Goal: Transaction & Acquisition: Purchase product/service

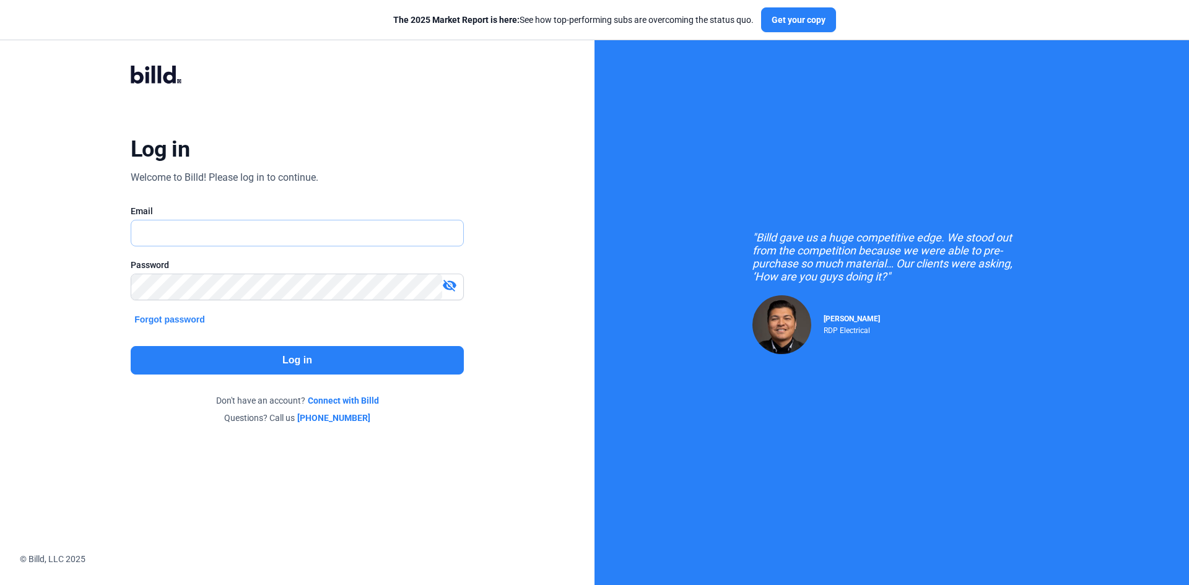
type input "[EMAIL_ADDRESS][DOMAIN_NAME]"
click at [305, 367] on button "Log in" at bounding box center [297, 360] width 333 height 28
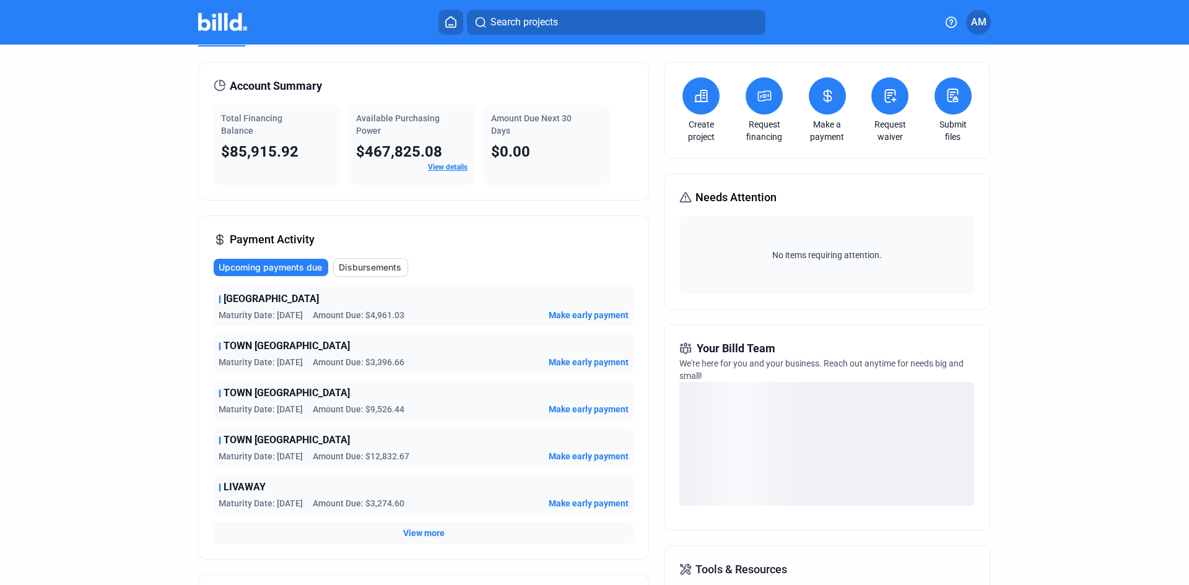
scroll to position [62, 0]
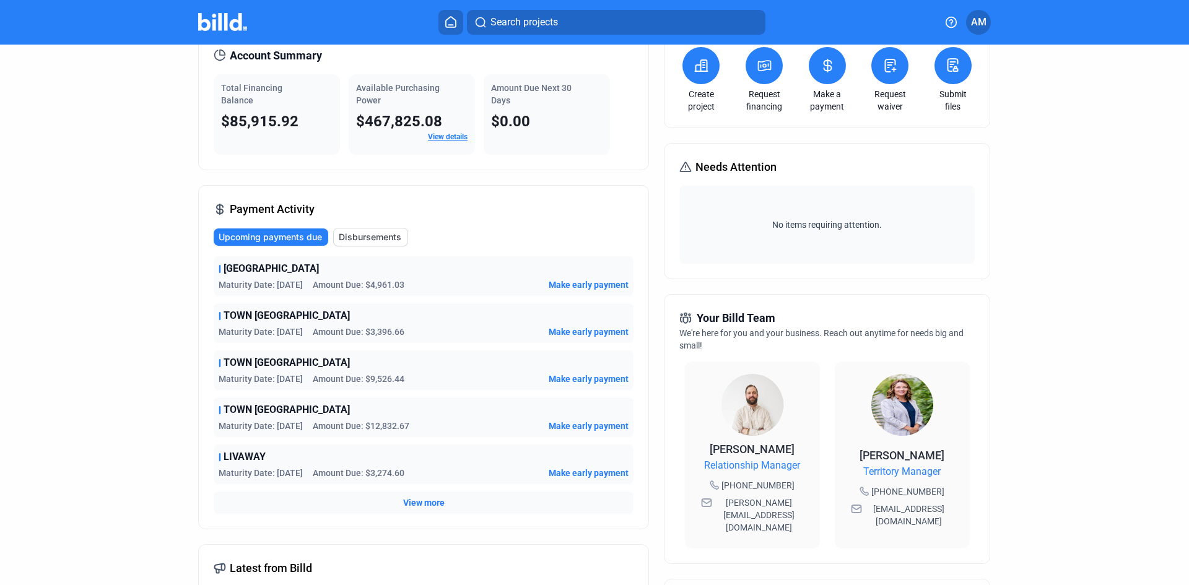
click at [425, 501] on span "View more" at bounding box center [424, 503] width 42 height 12
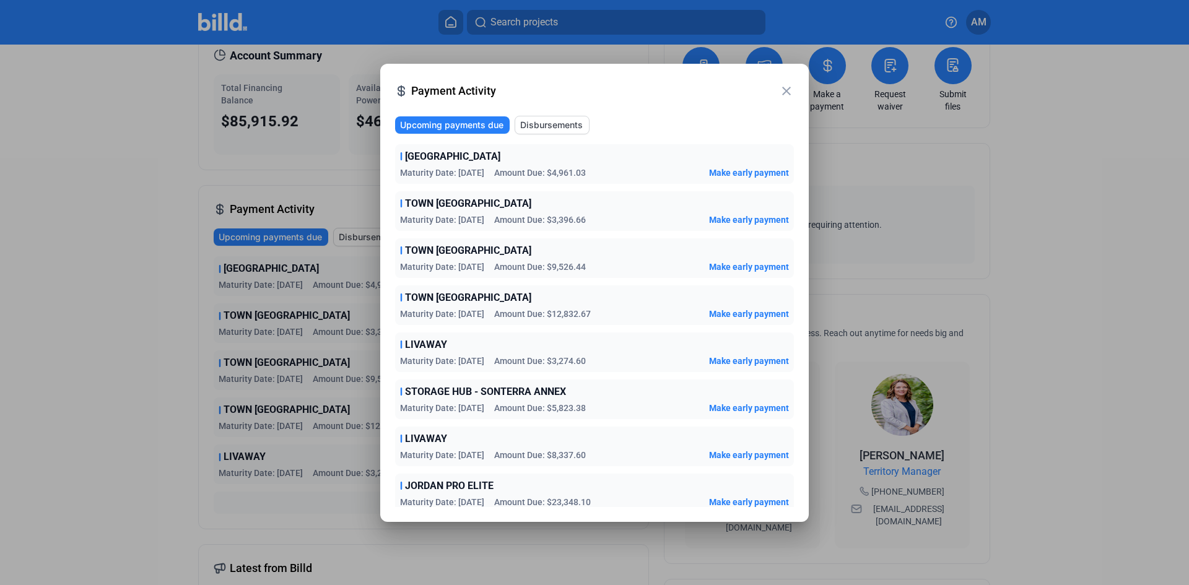
click at [718, 501] on span "Make early payment" at bounding box center [749, 502] width 80 height 12
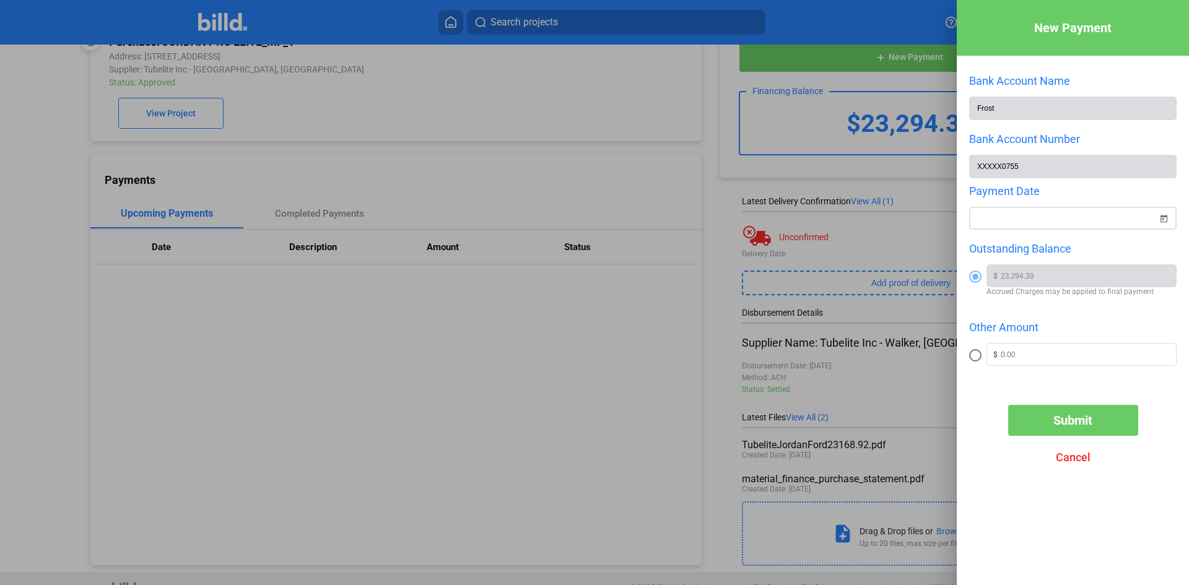
click at [1057, 225] on div "New Payment Bank Account Name Frost Bank Account Number XXXXX0755 Payment Date …" at bounding box center [594, 292] width 1189 height 585
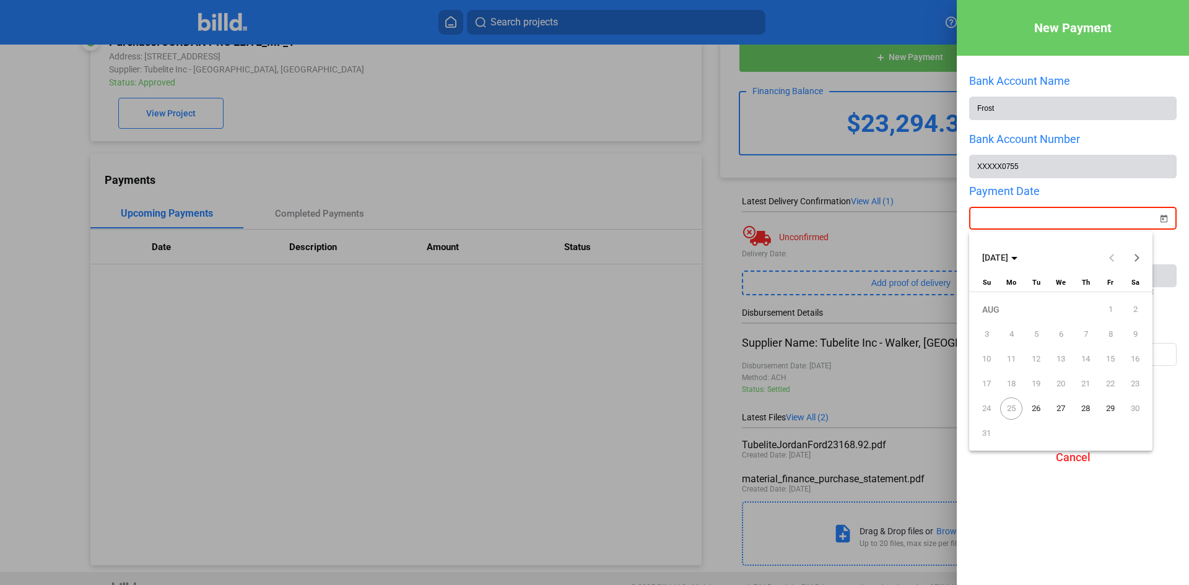
click at [1111, 408] on span "29" at bounding box center [1111, 409] width 22 height 22
type input "[DATE]"
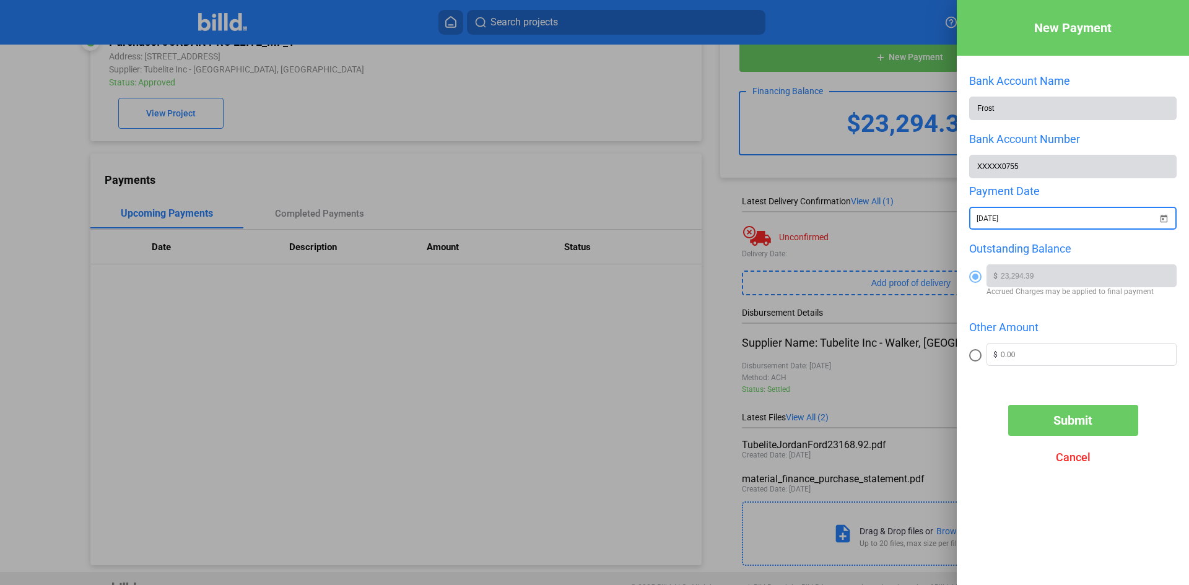
click at [1079, 422] on span "Submit" at bounding box center [1073, 420] width 39 height 15
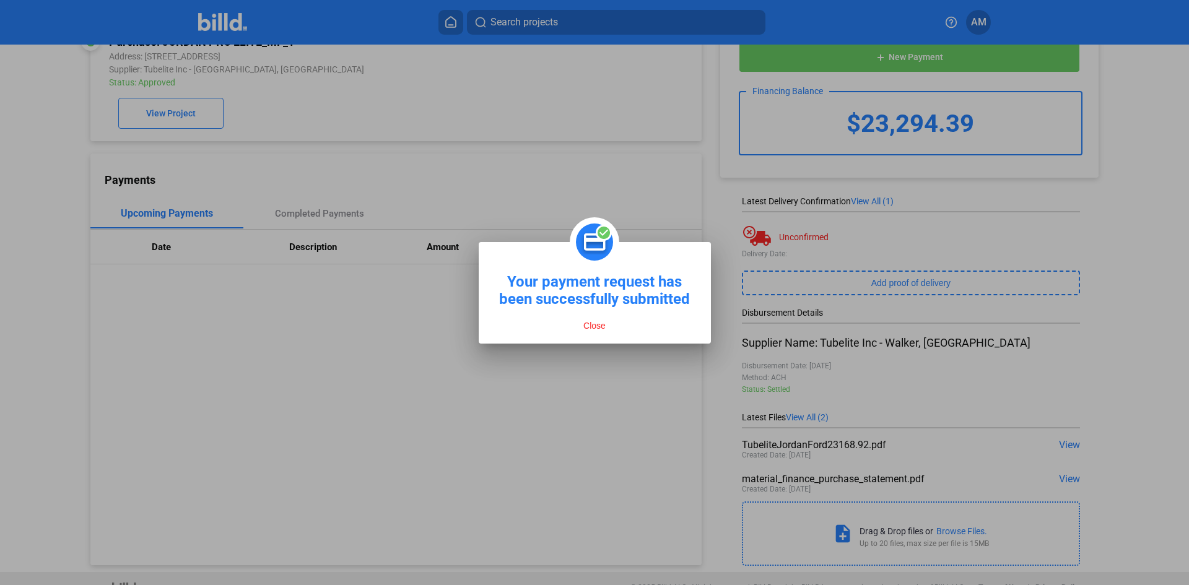
click at [605, 327] on button "Close" at bounding box center [595, 325] width 30 height 11
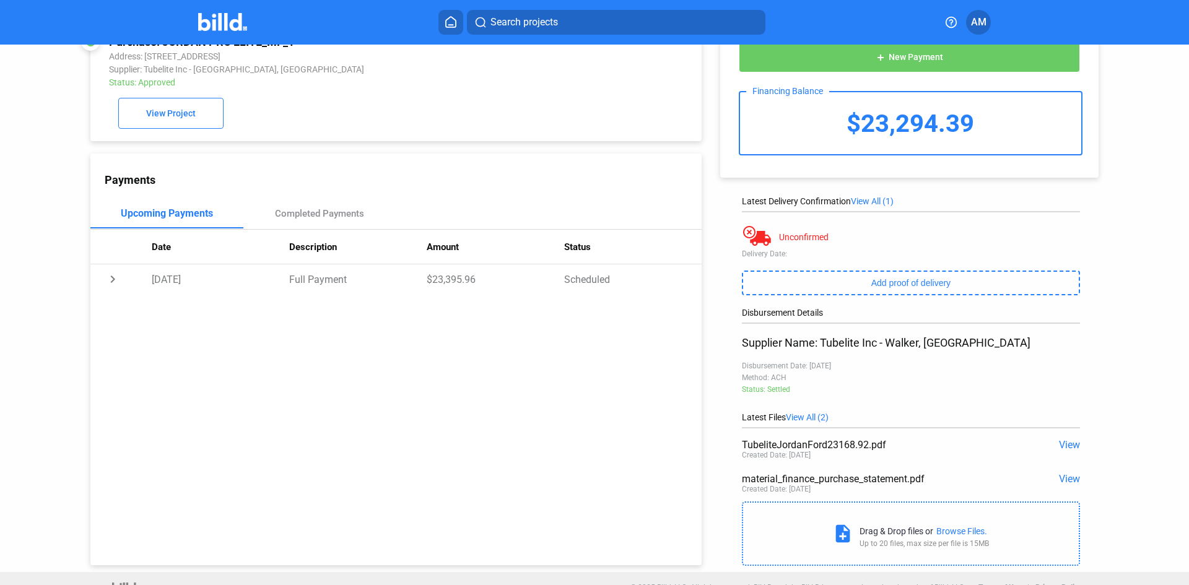
scroll to position [0, 0]
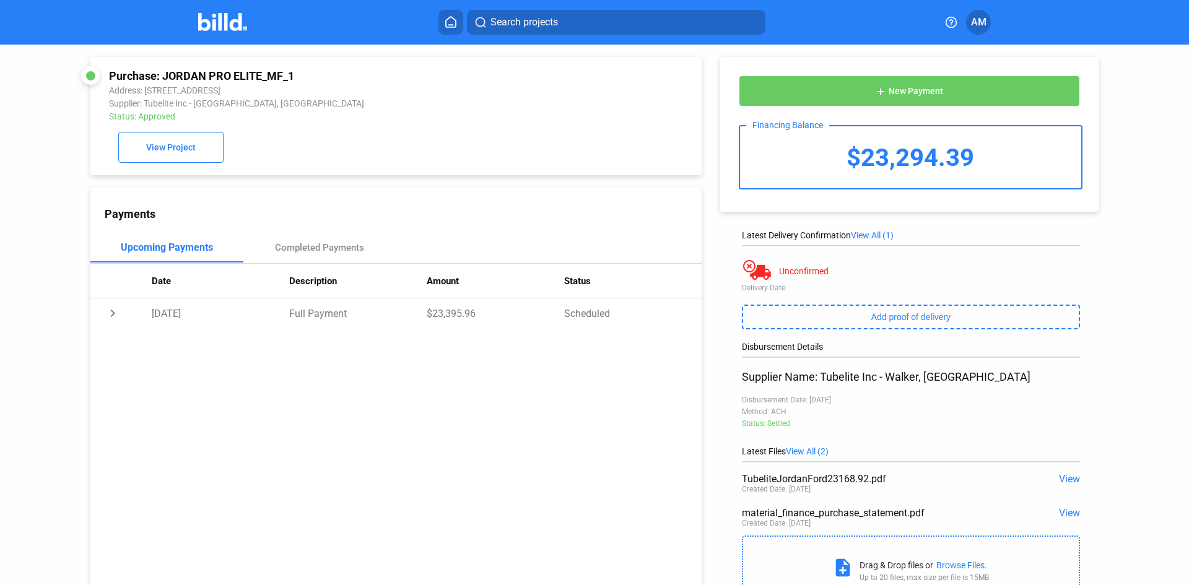
click at [980, 19] on span "AM" at bounding box center [978, 22] width 15 height 15
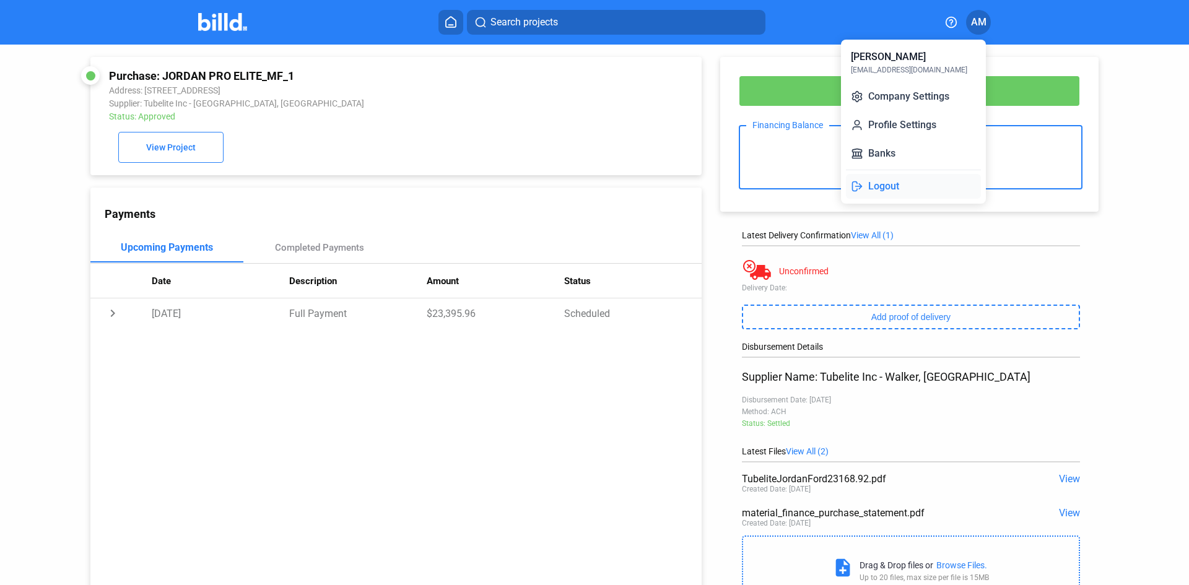
click at [898, 186] on button "Logout" at bounding box center [913, 186] width 135 height 25
